Goal: Task Accomplishment & Management: Manage account settings

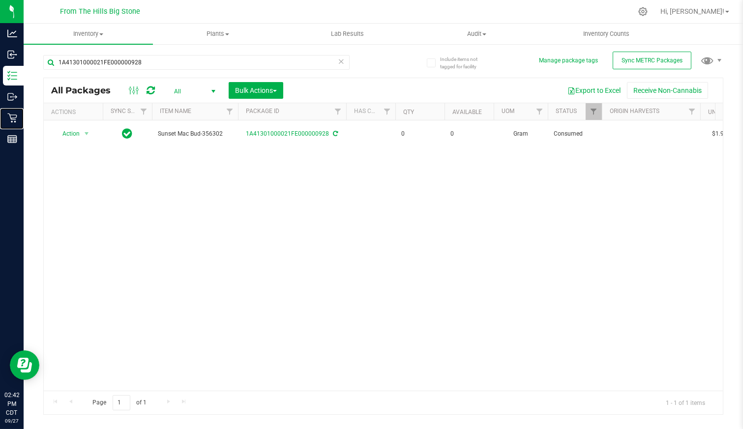
click at [0, 0] on p "Retail" at bounding box center [0, 0] width 0 height 0
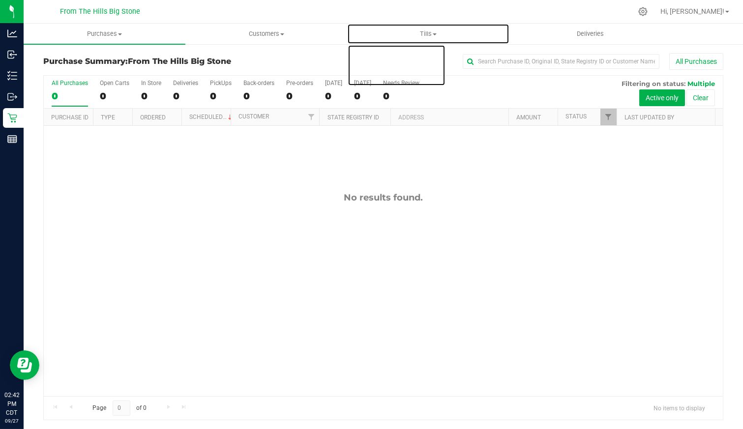
click at [426, 30] on span "Tills" at bounding box center [428, 34] width 161 height 9
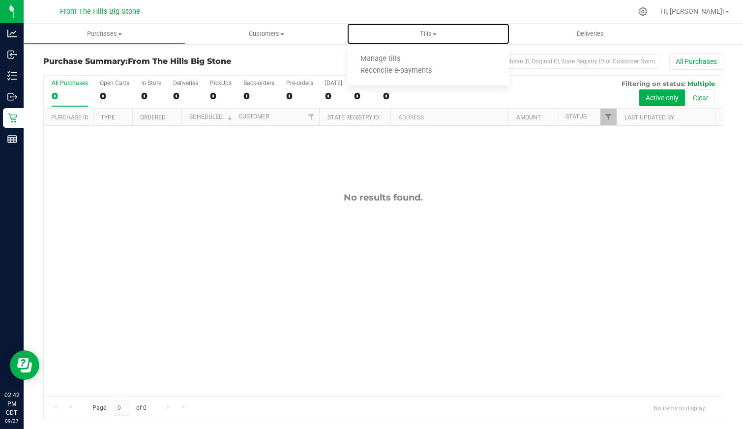
click at [392, 60] on span "Manage tills" at bounding box center [380, 59] width 66 height 8
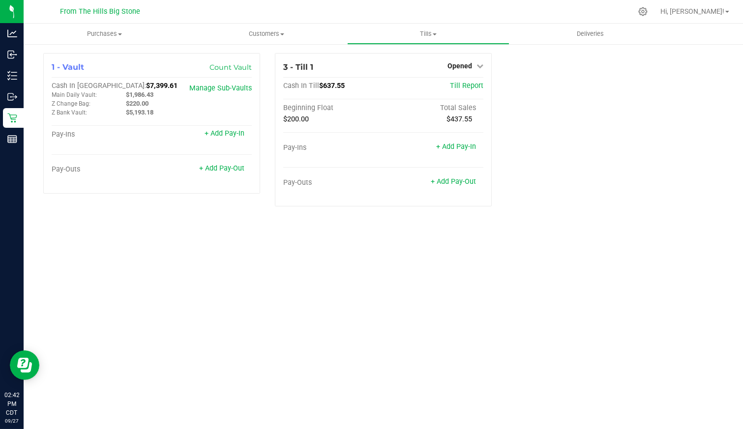
click at [503, 259] on div "Purchases Summary of purchases Fulfillment All purchases Customers All customer…" at bounding box center [384, 227] width 720 height 406
click at [0, 0] on p "Inventory" at bounding box center [0, 0] width 0 height 0
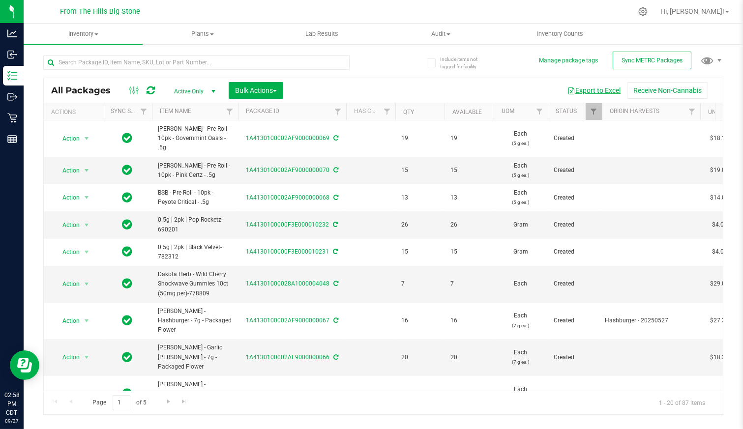
click at [583, 85] on button "Export to Excel" at bounding box center [594, 90] width 66 height 17
click at [97, 65] on input "text" at bounding box center [196, 62] width 306 height 15
type input "1081"
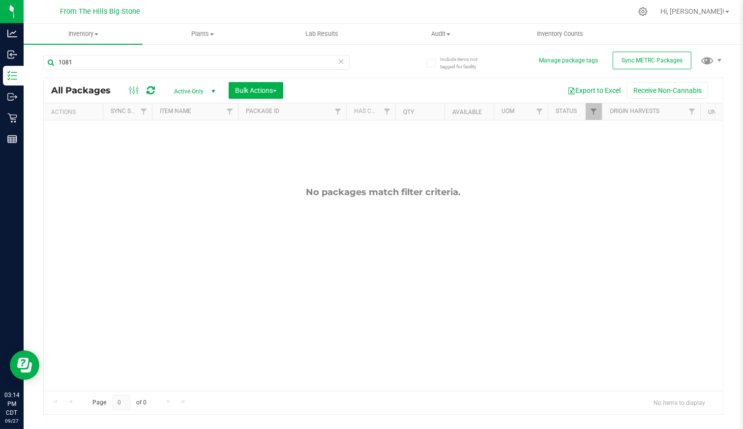
click at [212, 91] on span "select" at bounding box center [214, 92] width 8 height 8
click at [181, 150] on li "All" at bounding box center [192, 151] width 53 height 15
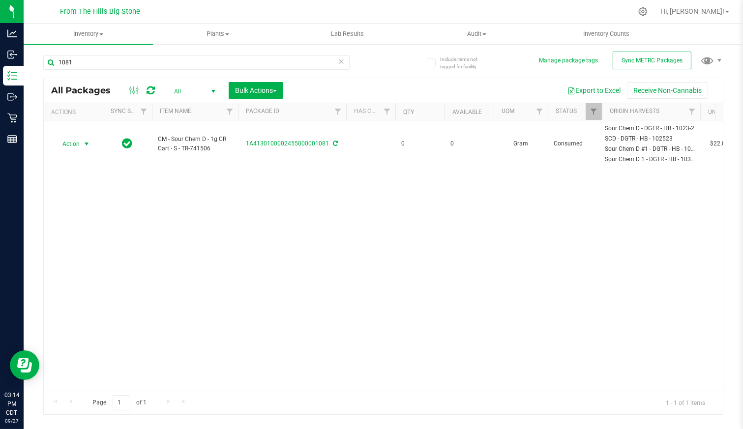
click at [69, 137] on span "Action" at bounding box center [67, 144] width 27 height 14
click at [84, 217] on li "Package audit log" at bounding box center [84, 218] width 61 height 15
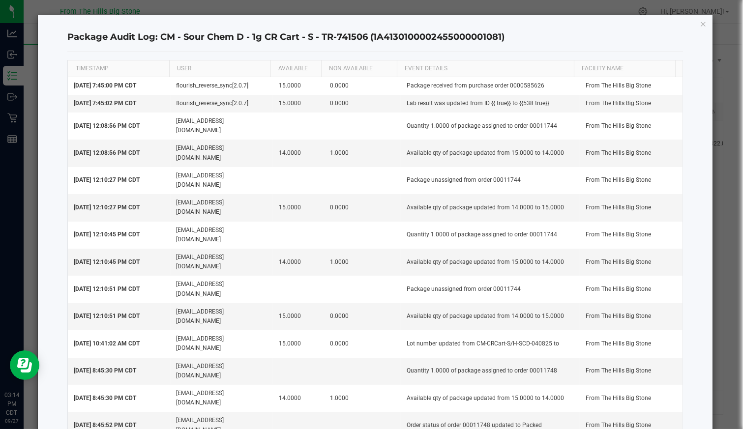
click at [700, 26] on icon "button" at bounding box center [703, 24] width 7 height 12
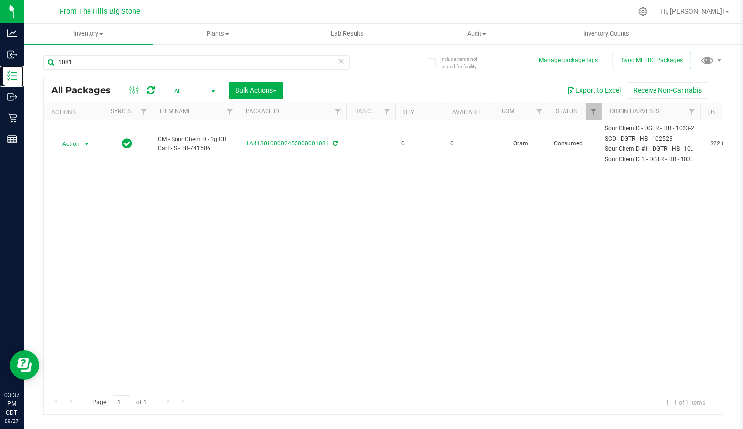
click at [16, 75] on icon at bounding box center [12, 76] width 10 height 10
drag, startPoint x: 101, startPoint y: 63, endPoint x: 30, endPoint y: 56, distance: 71.7
click at [30, 56] on div "Include items not tagged for facility Manage package tags Sync METRC Packages 1…" at bounding box center [384, 193] width 720 height 300
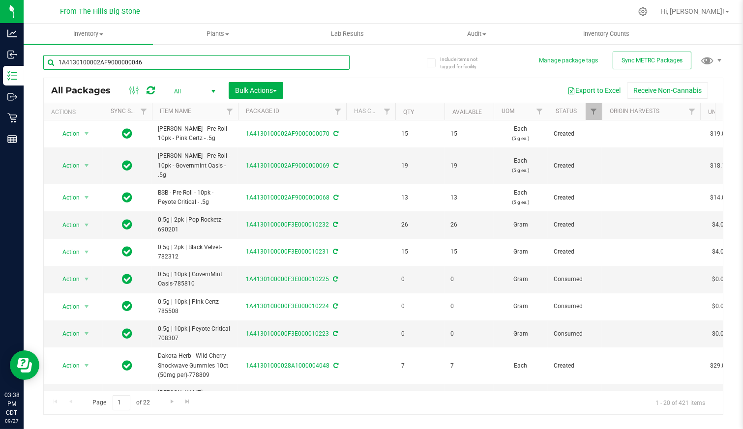
type input "1A4130100002AF9000000046"
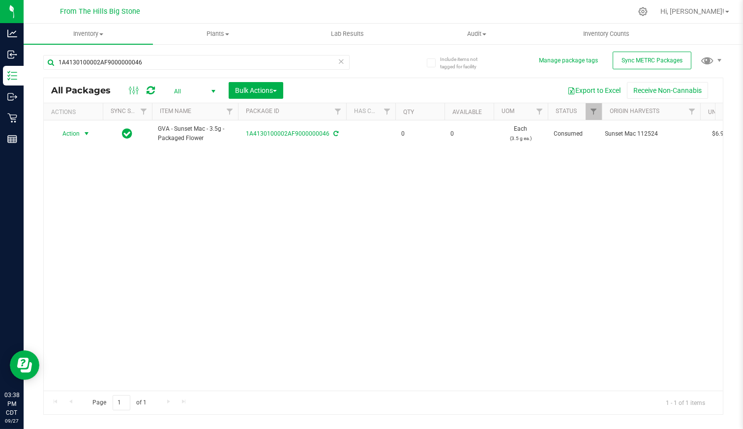
click at [81, 135] on span "select" at bounding box center [87, 134] width 12 height 14
click at [83, 152] on li "Adjust qty" at bounding box center [84, 149] width 61 height 15
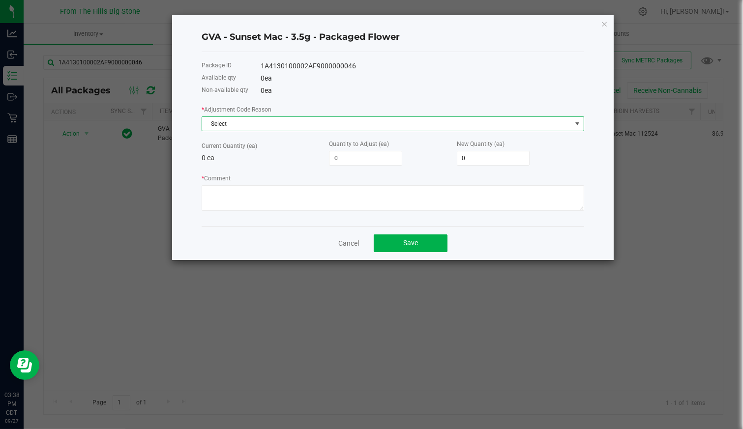
click at [273, 120] on span "Select" at bounding box center [386, 124] width 369 height 14
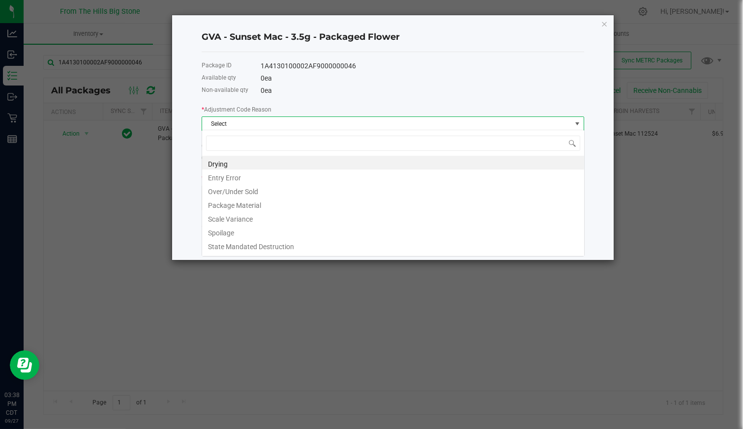
scroll to position [14, 383]
click at [265, 188] on li "Over/Under Sold" at bounding box center [393, 190] width 382 height 14
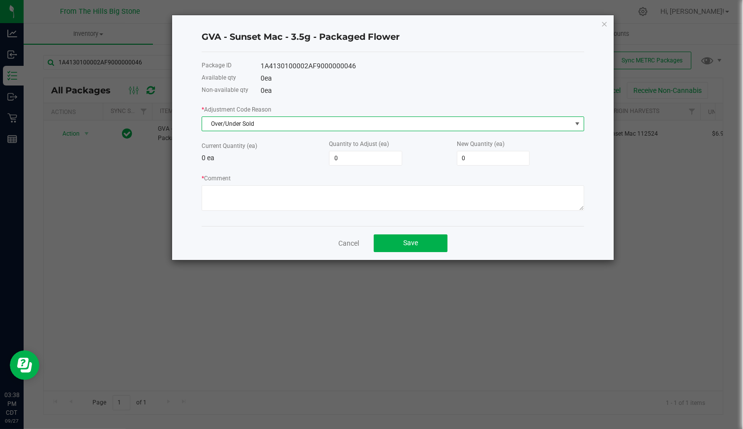
click at [273, 120] on span "Over/Under Sold" at bounding box center [386, 124] width 369 height 14
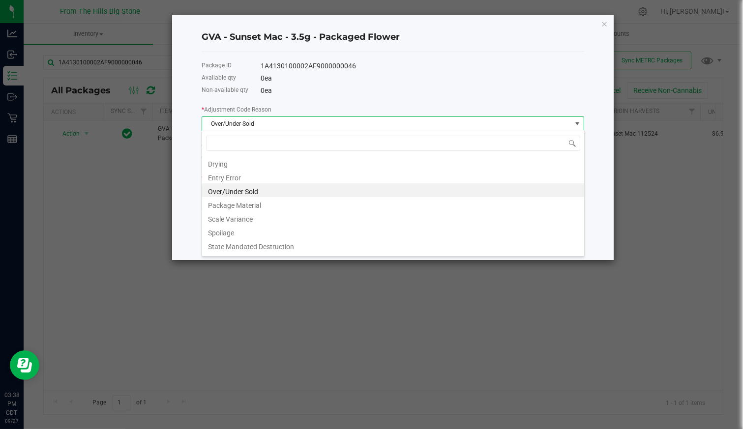
click at [271, 194] on li "Over/Under Sold" at bounding box center [393, 190] width 382 height 14
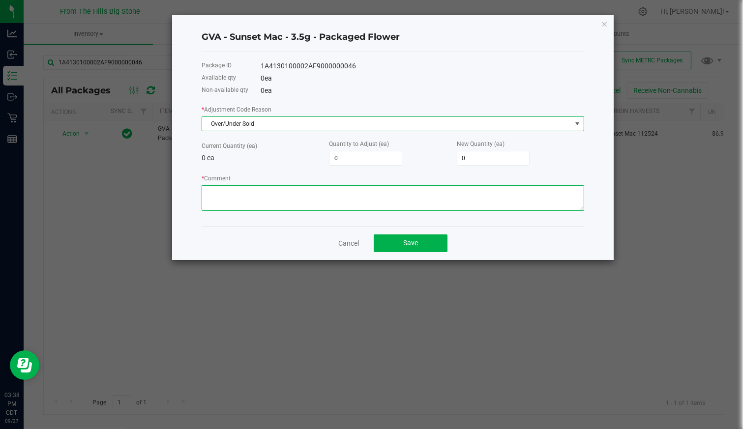
click at [313, 200] on textarea "* Comment" at bounding box center [393, 198] width 383 height 26
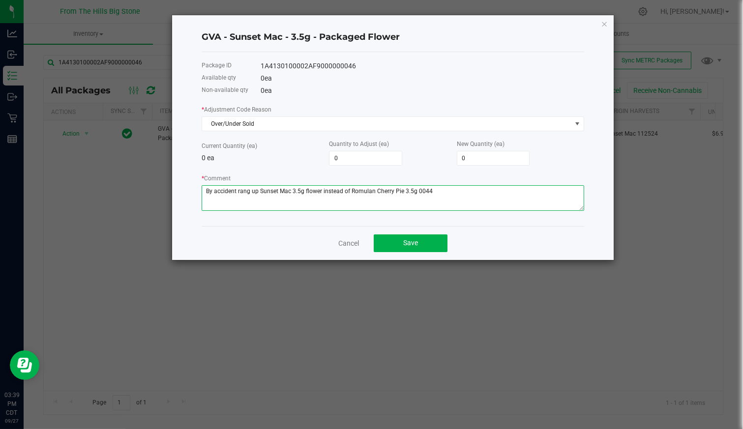
type textarea "By accident rang up Sunset Mac 3.5g flower instead of Romulan Cherry Pie 3.5g 0…"
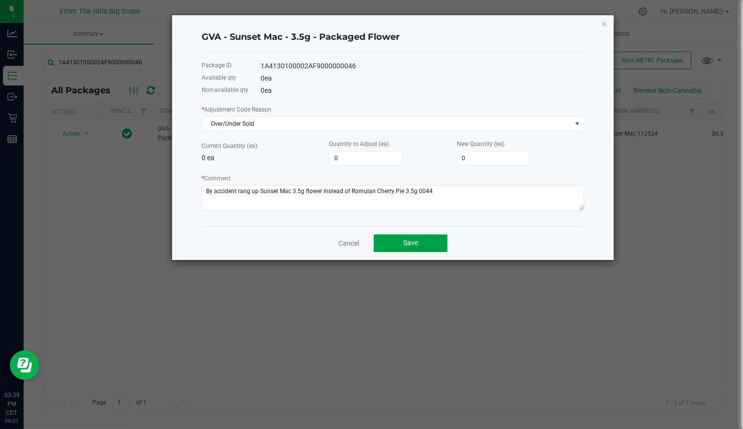
click at [425, 240] on button "Save" at bounding box center [411, 244] width 74 height 18
click at [339, 155] on input "0" at bounding box center [366, 159] width 72 height 14
type input "1"
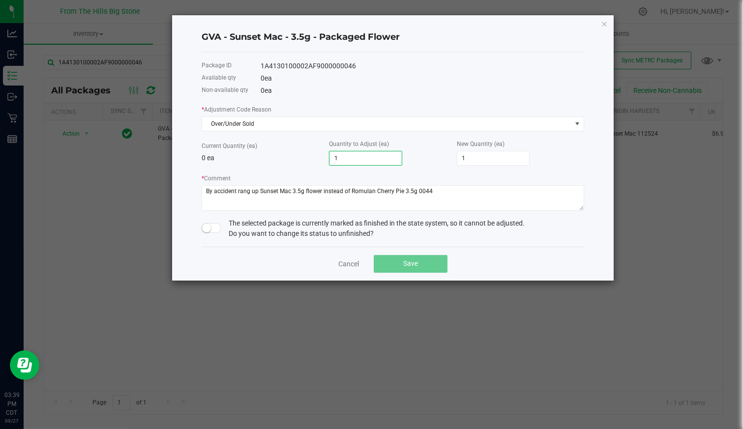
type input "1"
click at [204, 225] on small at bounding box center [206, 228] width 9 height 9
click at [393, 261] on button "Save" at bounding box center [411, 264] width 74 height 18
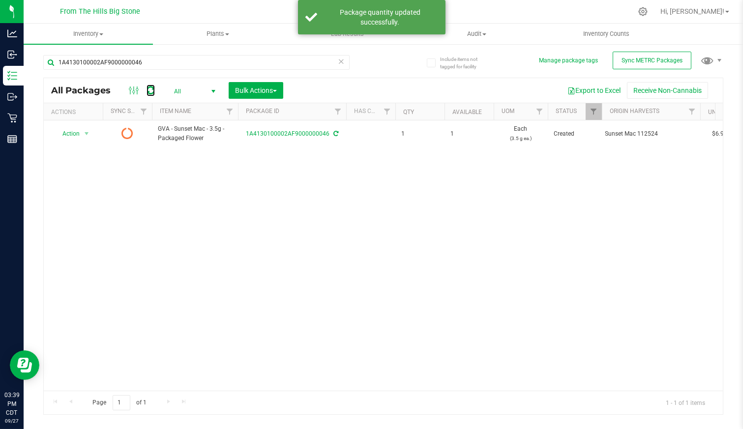
click at [151, 92] on icon at bounding box center [151, 91] width 8 height 10
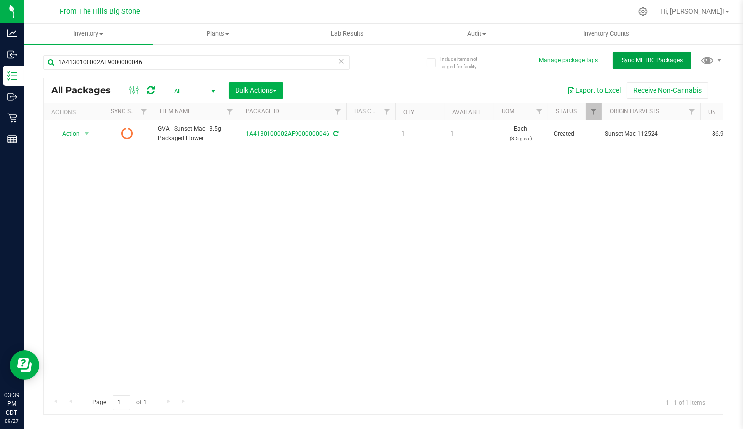
click at [644, 61] on span "Sync METRC Packages" at bounding box center [652, 60] width 61 height 7
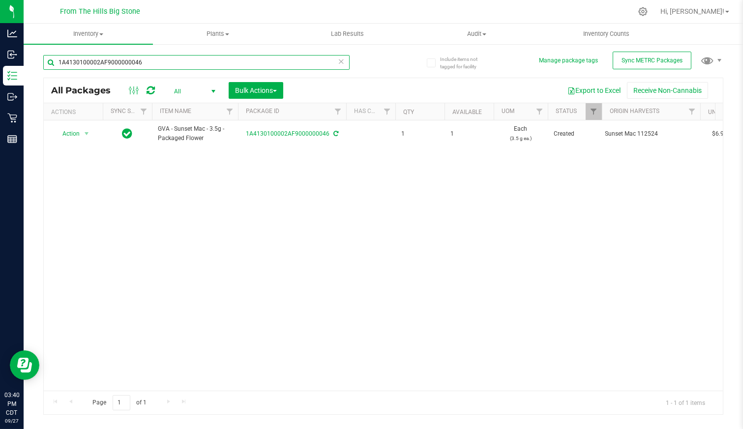
drag, startPoint x: 115, startPoint y: 61, endPoint x: -2, endPoint y: 61, distance: 117.6
click at [0, 61] on html "Analytics Inbound Inventory Outbound Retail Reports 03:40 PM CDT [DATE] 09/27 F…" at bounding box center [371, 214] width 743 height 429
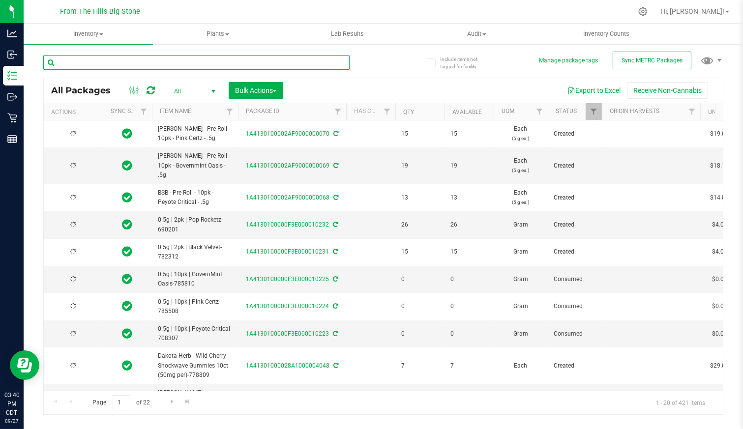
type input "[DATE]"
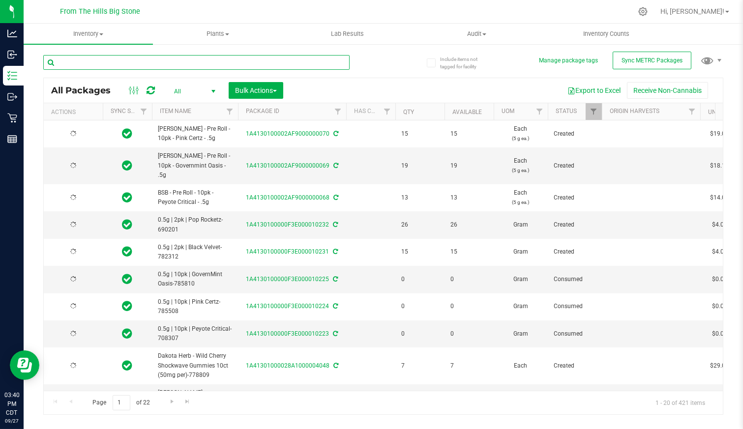
type input "[DATE]"
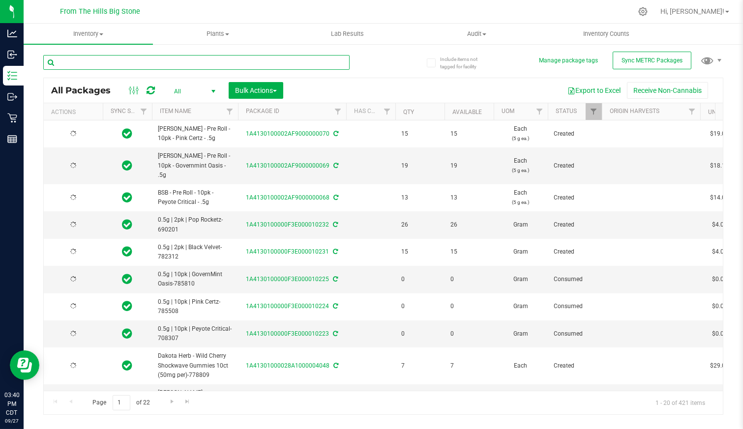
type input "[DATE]"
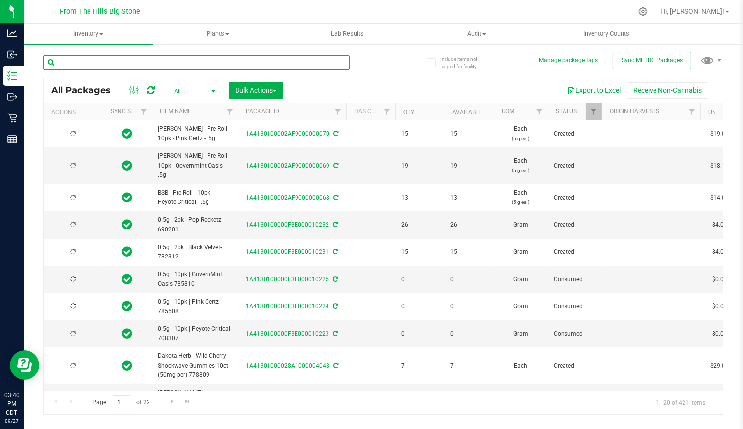
type input "[DATE]"
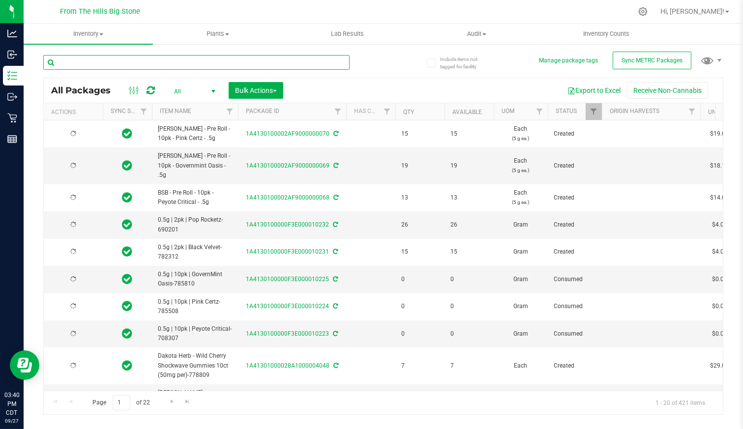
type input "[DATE]"
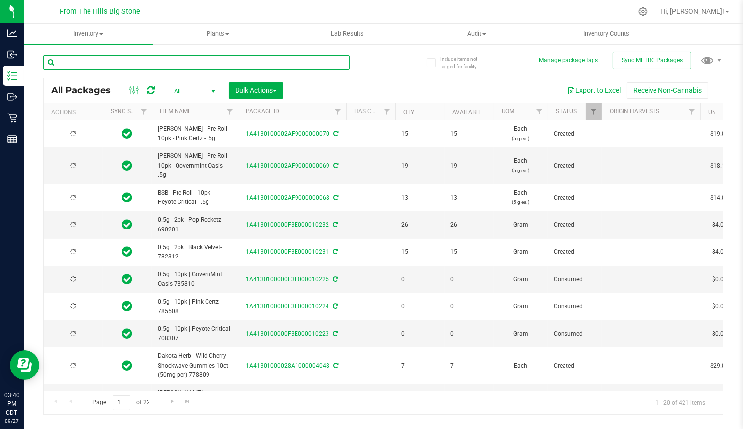
type input "[DATE]"
type input "1A4130100002AF9000000044"
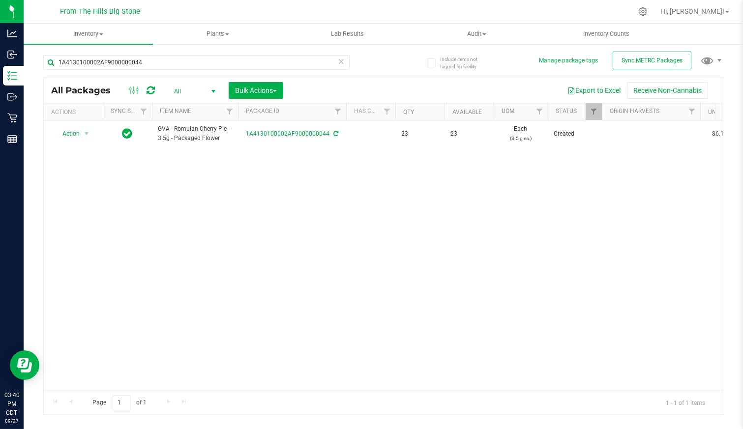
click at [245, 236] on div "Action Action Adjust qty Create package Edit attributes Global inventory Locate…" at bounding box center [383, 256] width 679 height 271
click at [74, 135] on span "Action" at bounding box center [67, 134] width 27 height 14
click at [74, 147] on li "Adjust qty" at bounding box center [84, 149] width 61 height 15
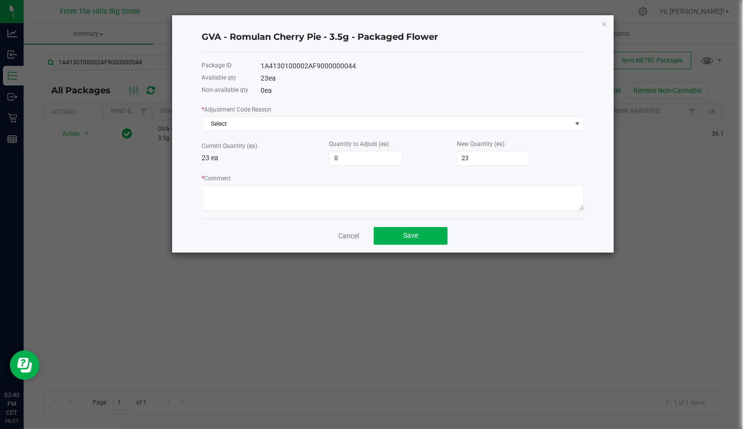
click at [340, 158] on input "0" at bounding box center [366, 159] width 72 height 14
type input "1"
type input "24"
click at [352, 158] on input "1" at bounding box center [366, 159] width 72 height 14
type input "-"
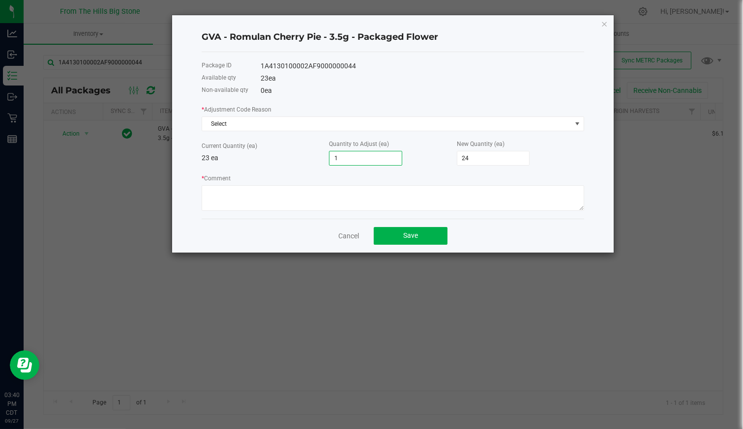
type input "23"
type input "-1"
type input "22"
type input "-1"
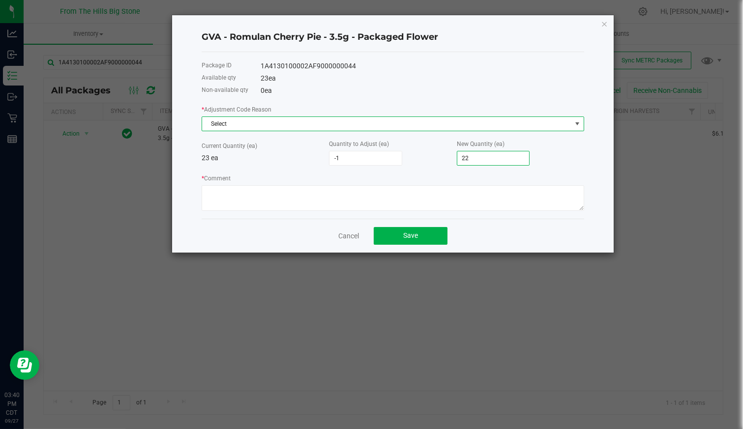
click at [264, 118] on span "Select" at bounding box center [386, 124] width 369 height 14
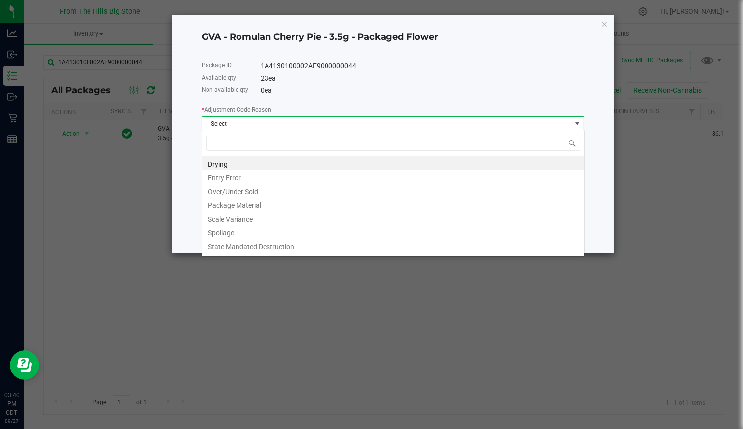
scroll to position [14, 383]
click at [259, 191] on li "Over/Under Sold" at bounding box center [393, 190] width 382 height 14
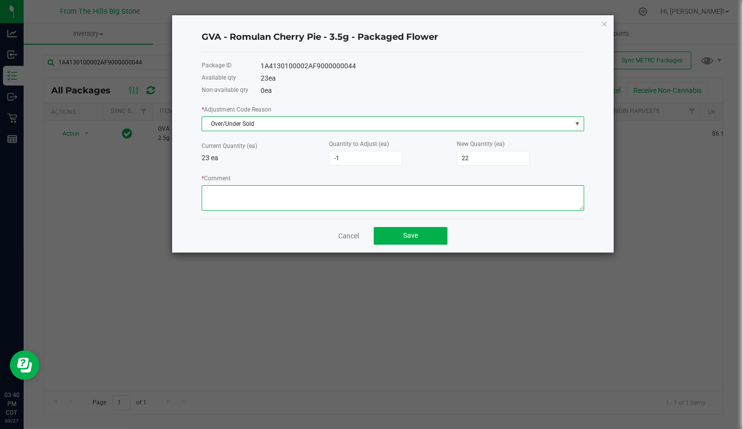
click at [243, 201] on textarea "* Comment" at bounding box center [393, 198] width 383 height 26
type textarea "F"
type textarea "R"
click at [259, 190] on textarea "* Comment" at bounding box center [393, 198] width 383 height 26
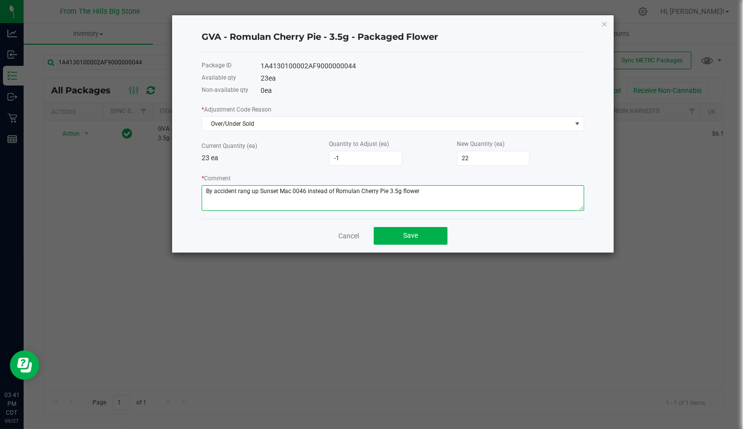
type textarea "By accident rang up Sunset Mac 0046 instead of Romulan Cherry Pie 3.5g flower"
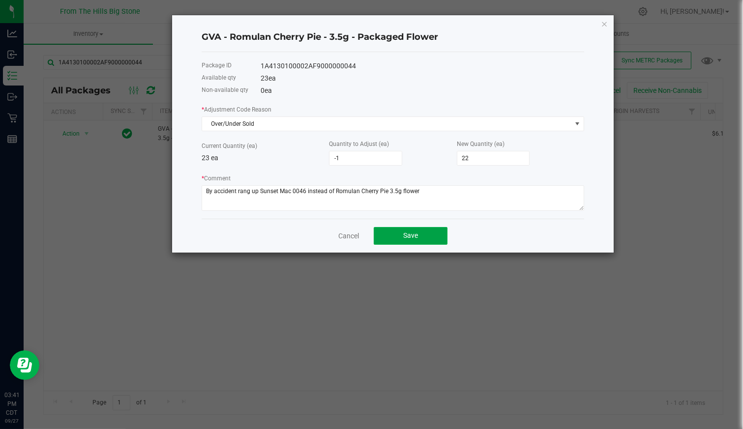
click at [420, 235] on button "Save" at bounding box center [411, 236] width 74 height 18
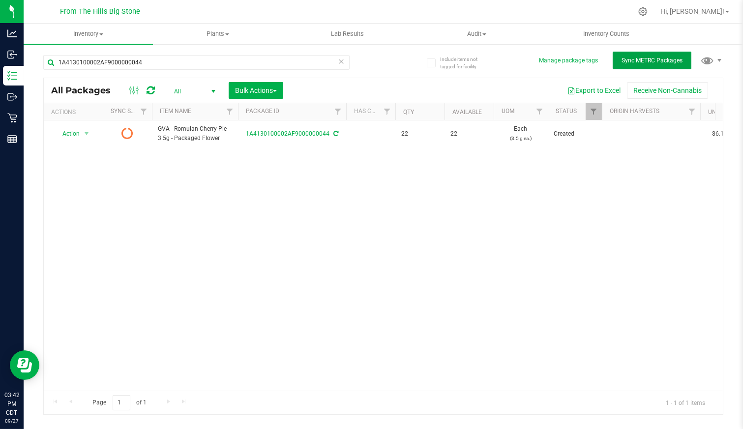
click at [626, 61] on span "Sync METRC Packages" at bounding box center [652, 60] width 61 height 7
click at [9, 112] on div "Retail" at bounding box center [13, 118] width 21 height 20
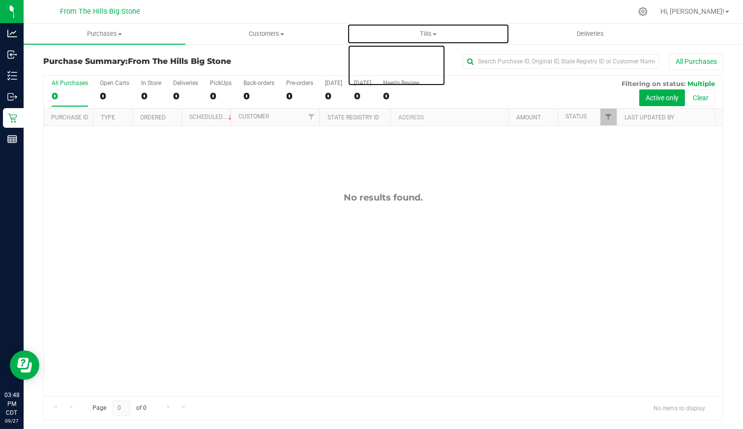
click at [426, 32] on span "Tills" at bounding box center [428, 34] width 161 height 9
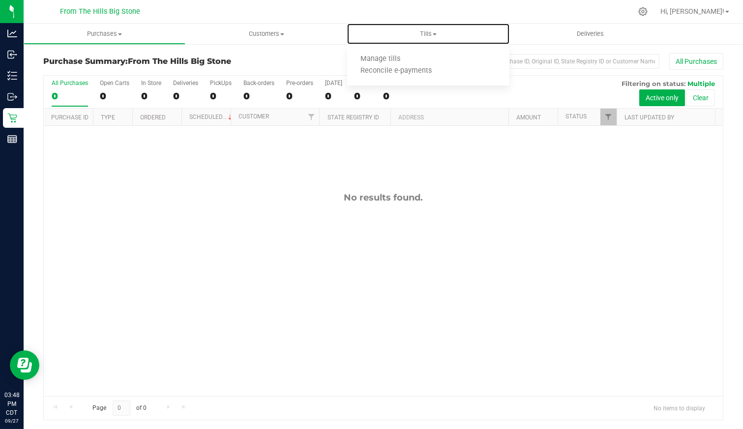
click at [417, 54] on li "Manage tills" at bounding box center [428, 60] width 162 height 12
